Goal: Information Seeking & Learning: Understand process/instructions

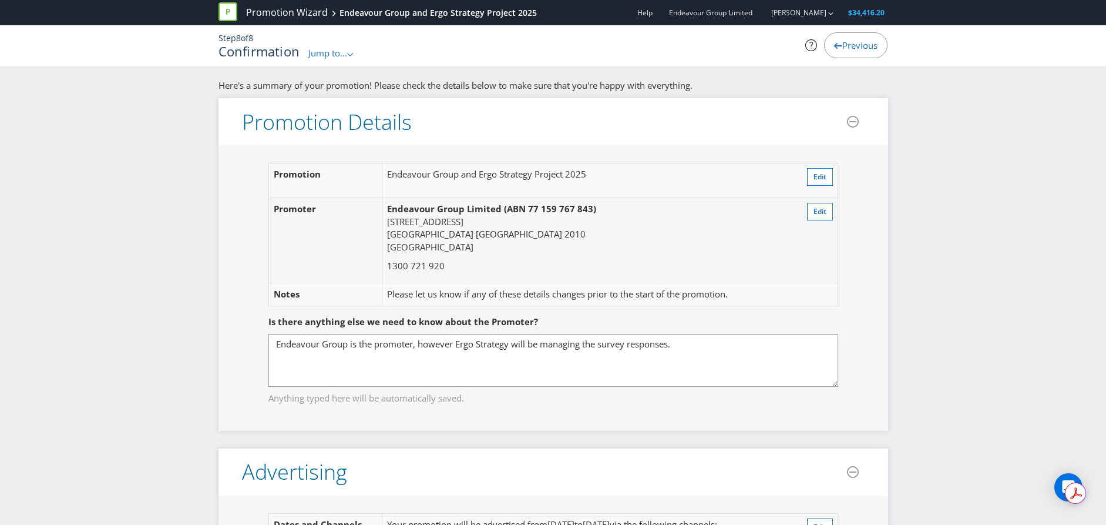
scroll to position [1749, 0]
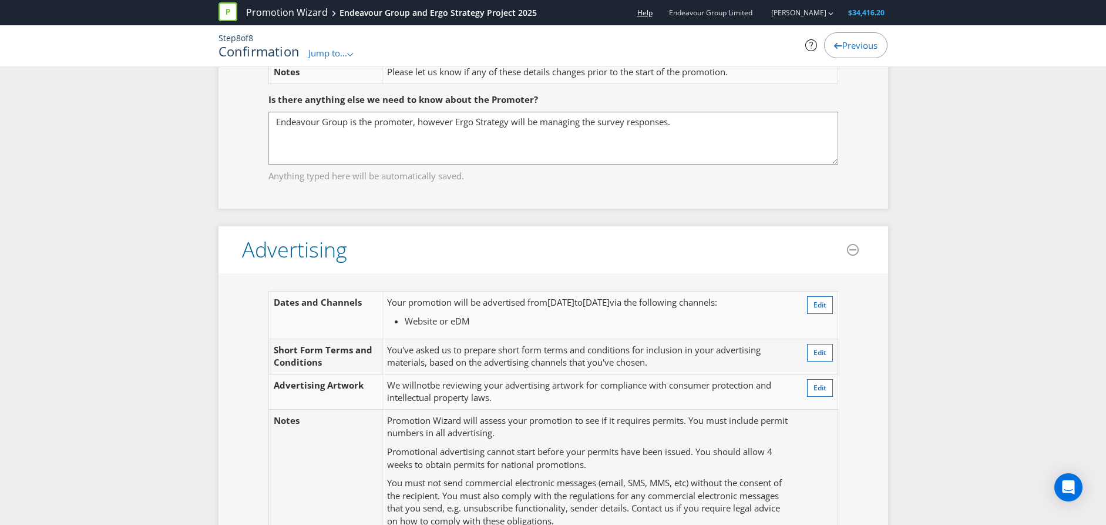
click at [647, 12] on link "Help" at bounding box center [644, 13] width 15 height 10
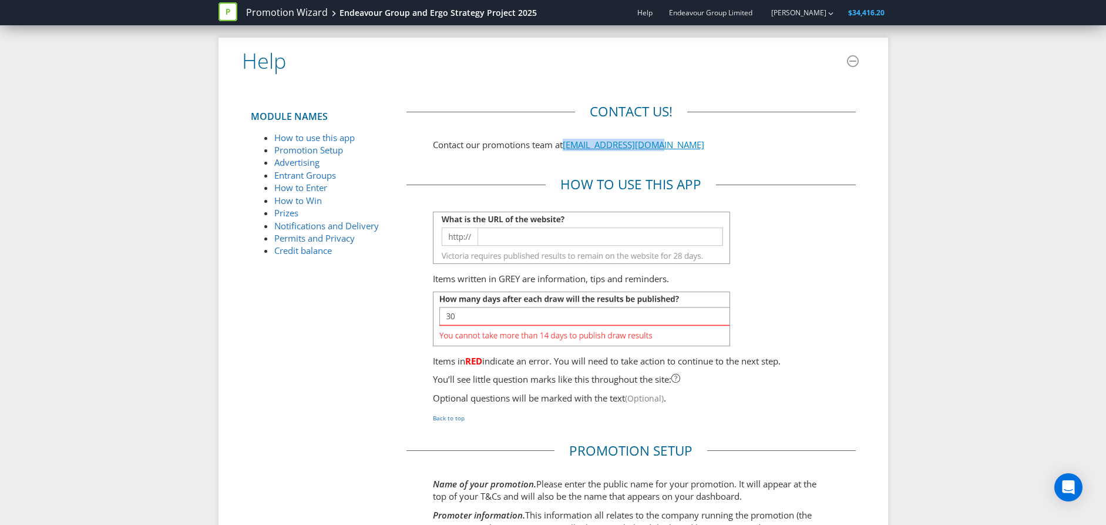
drag, startPoint x: 702, startPoint y: 142, endPoint x: 567, endPoint y: 144, distance: 135.1
click at [567, 144] on p "Contact our promotions team at [EMAIL_ADDRESS][DOMAIN_NAME]" at bounding box center [631, 145] width 397 height 12
copy link "[EMAIL_ADDRESS][DOMAIN_NAME]"
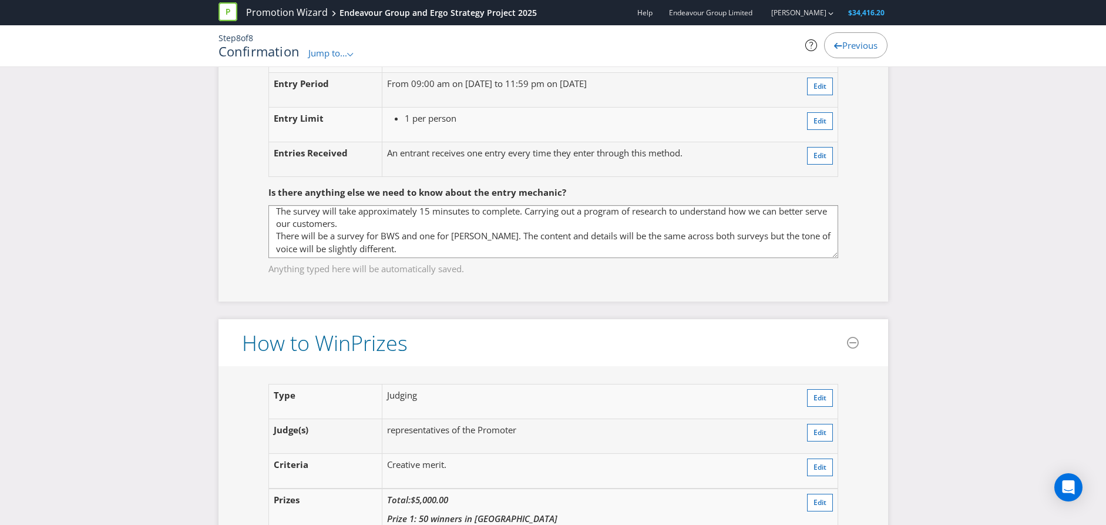
scroll to position [5, 0]
click at [343, 56] on span "Jump to..." at bounding box center [327, 53] width 39 height 12
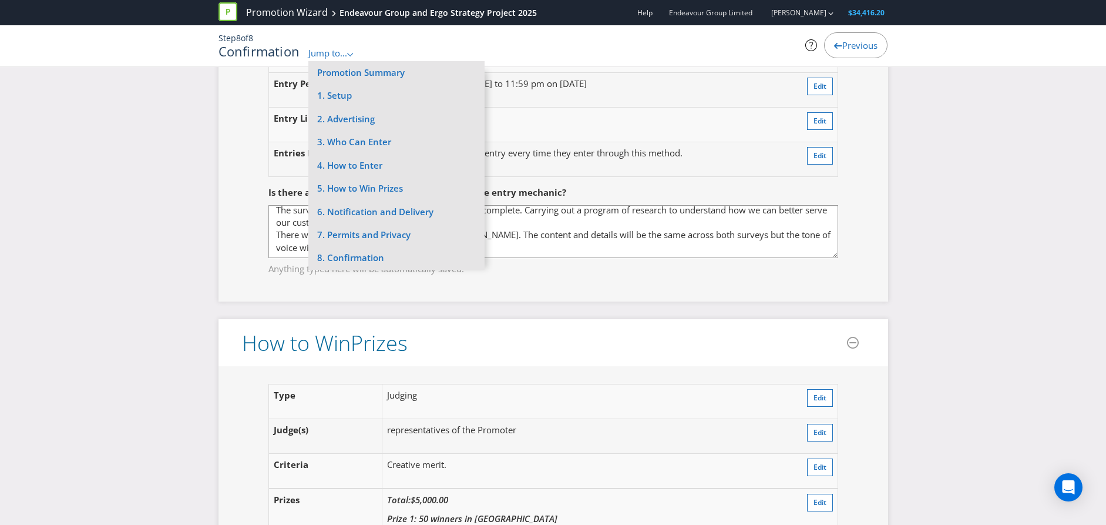
click at [219, 137] on div "Entry Step s To enter the promotion , the entrant must : Step 1 complete the Cu…" at bounding box center [554, 117] width 670 height 370
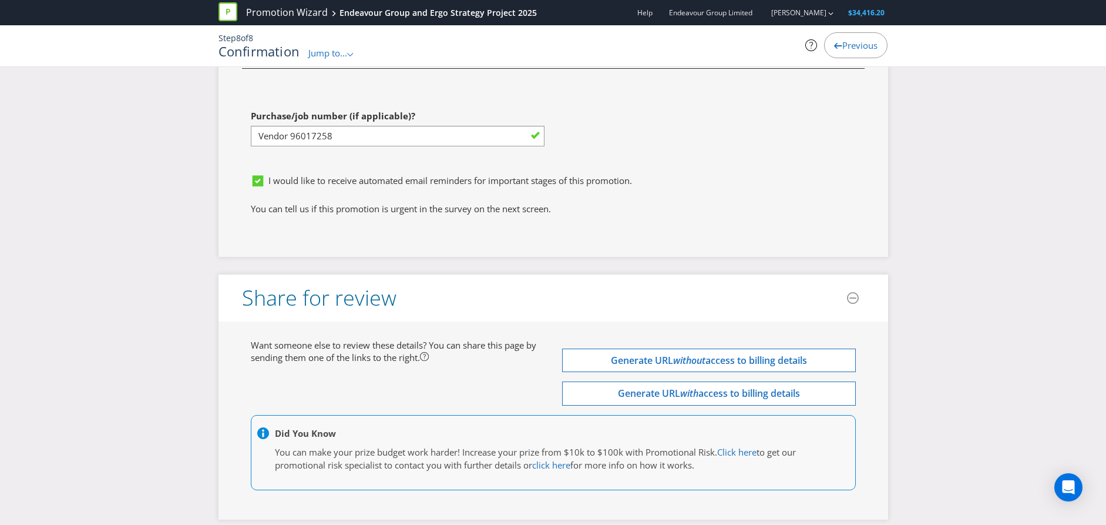
scroll to position [3571, 0]
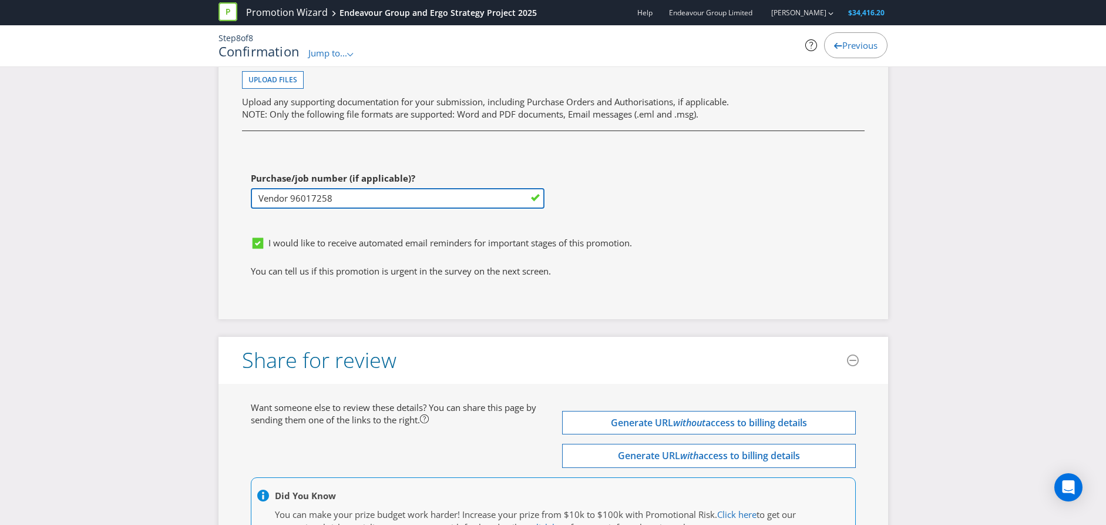
drag, startPoint x: 362, startPoint y: 200, endPoint x: 248, endPoint y: 203, distance: 114.0
click at [248, 203] on div "Purchase/job number (if applicable)? Vendor 96017258" at bounding box center [393, 198] width 320 height 65
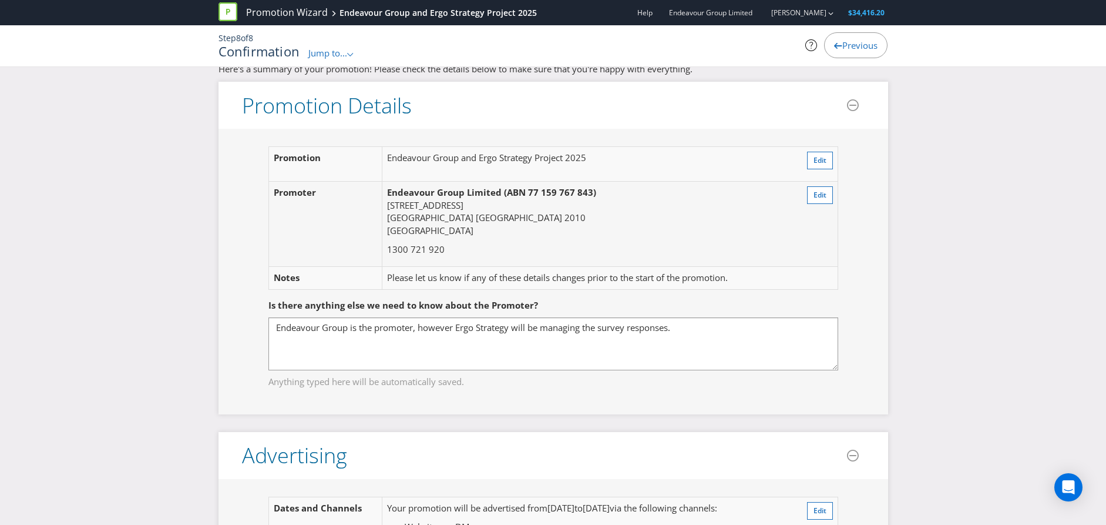
scroll to position [0, 0]
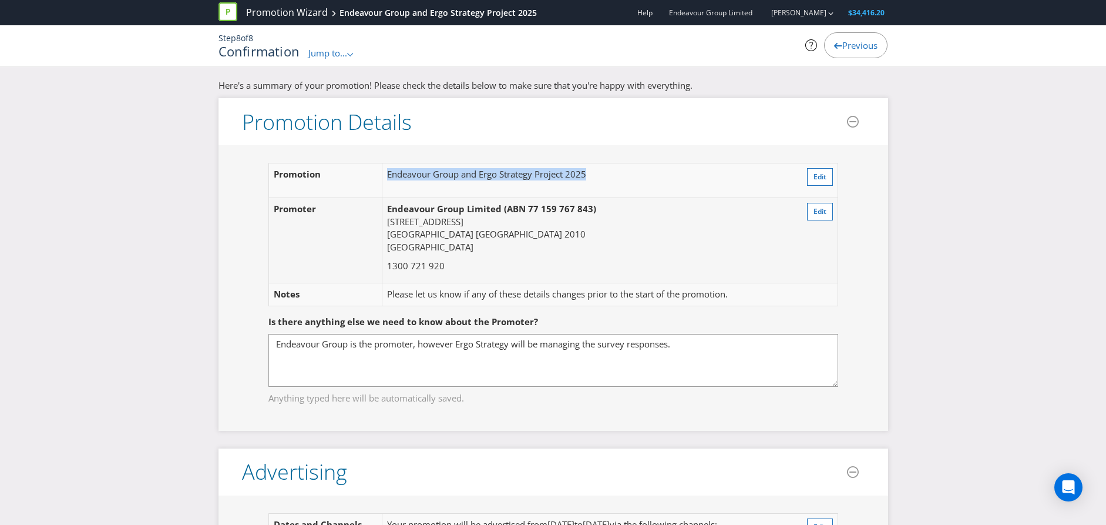
drag, startPoint x: 645, startPoint y: 177, endPoint x: 375, endPoint y: 177, distance: 269.6
click at [375, 177] on tr "Promotion Endeavour Group and Ergo Strategy Project 2025 Edit" at bounding box center [552, 180] width 569 height 35
copy tr "Endeavour Group and Ergo Strategy Project 2025"
click at [653, 17] on link "Help" at bounding box center [644, 13] width 15 height 10
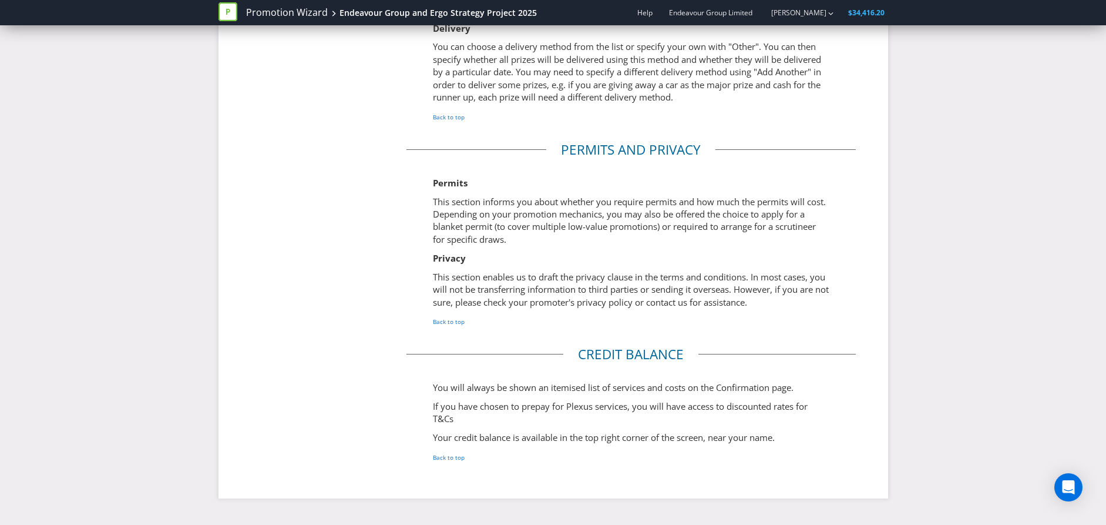
scroll to position [3960, 0]
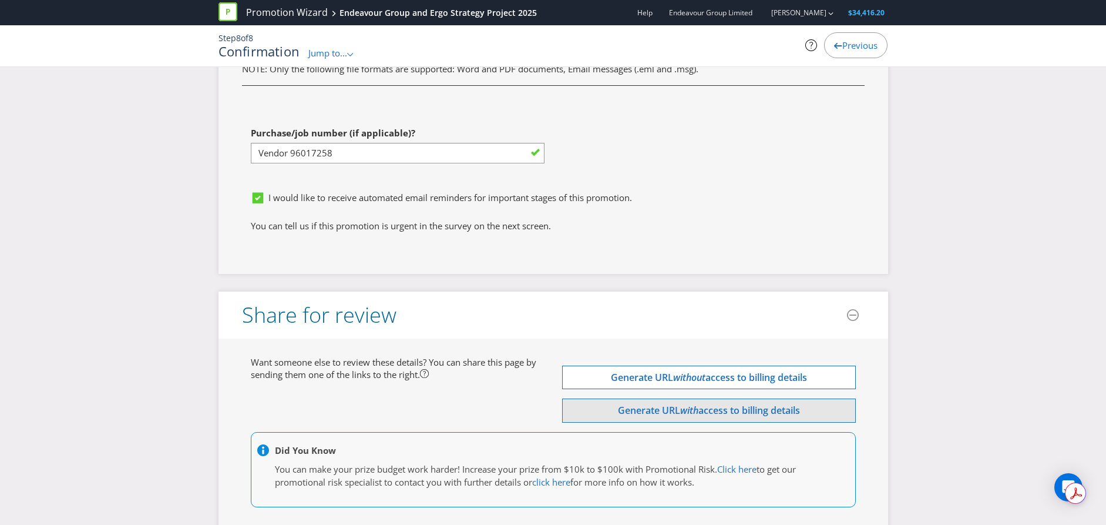
scroll to position [3688, 0]
